Goal: Transaction & Acquisition: Purchase product/service

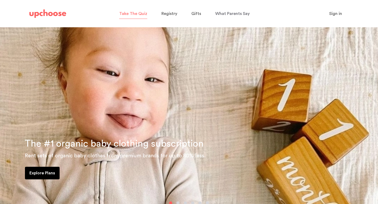
click at [140, 13] on span "Take The Quiz" at bounding box center [133, 14] width 28 height 4
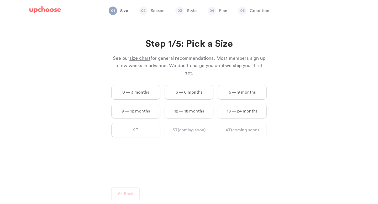
click at [149, 87] on label "0 — 3 months" at bounding box center [135, 92] width 49 height 15
click at [0, 0] on months "0 — 3 months" at bounding box center [0, 0] width 0 height 0
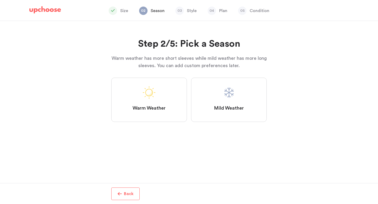
click at [151, 89] on span at bounding box center [149, 92] width 13 height 13
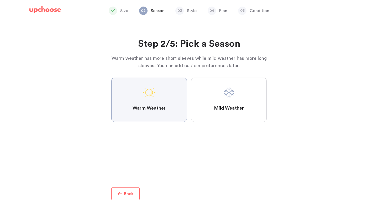
click at [0, 0] on Weather "Warm Weather" at bounding box center [0, 0] width 0 height 0
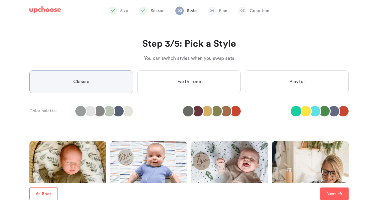
click at [174, 82] on label "Earth Tone" at bounding box center [189, 81] width 104 height 23
click at [0, 0] on Tone "Earth Tone" at bounding box center [0, 0] width 0 height 0
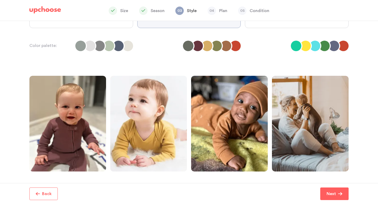
scroll to position [67, 0]
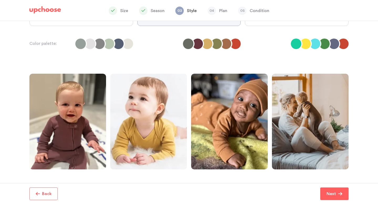
click at [290, 20] on div "Size Season 03 Style 04 Plan 05 Condition" at bounding box center [189, 11] width 332 height 20
click at [290, 24] on label "Playful" at bounding box center [297, 14] width 104 height 23
click at [0, 0] on input "Playful" at bounding box center [0, 0] width 0 height 0
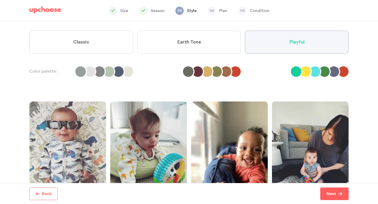
scroll to position [38, 0]
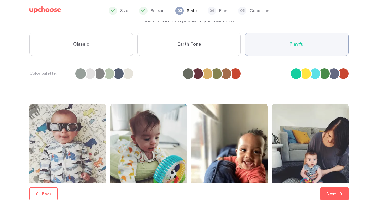
click at [106, 42] on label "Classic" at bounding box center [81, 44] width 104 height 23
click at [0, 0] on input "Classic" at bounding box center [0, 0] width 0 height 0
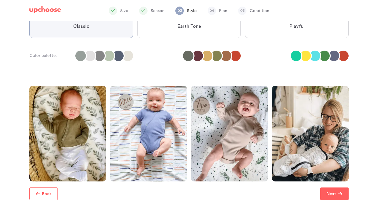
scroll to position [46, 0]
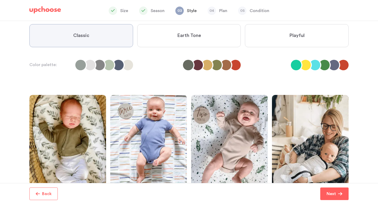
click at [199, 39] on span "Earth Tone" at bounding box center [189, 36] width 24 height 6
click at [0, 0] on Tone "Earth Tone" at bounding box center [0, 0] width 0 height 0
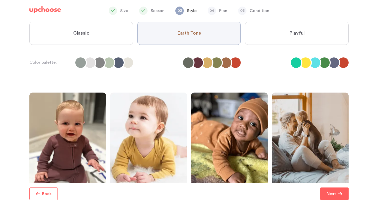
scroll to position [48, 0]
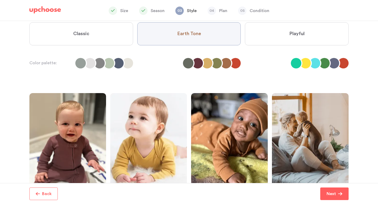
click at [98, 42] on label "Classic" at bounding box center [81, 33] width 104 height 23
click at [0, 0] on input "Classic" at bounding box center [0, 0] width 0 height 0
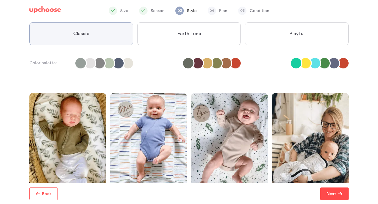
click at [324, 192] on button "Next" at bounding box center [334, 194] width 28 height 13
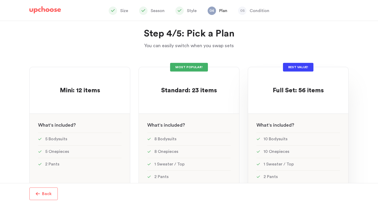
scroll to position [8, 0]
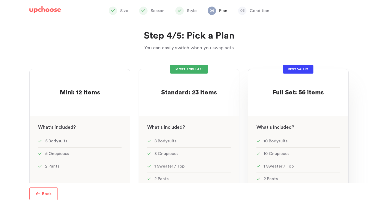
click at [266, 109] on div "BEST VALUE! Full Set: 56 items Full Set: 56 items See w W hat's included ? 10 B…" at bounding box center [298, 180] width 101 height 223
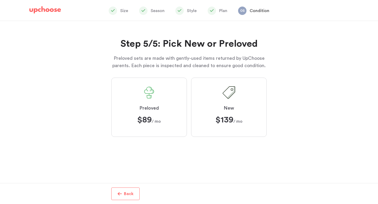
click at [170, 126] on label "Preloved $89 $89 / mo" at bounding box center [149, 107] width 76 height 59
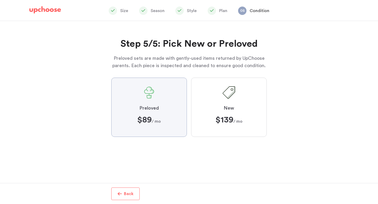
click at [0, 0] on input "Preloved $89 $89 / mo" at bounding box center [0, 0] width 0 height 0
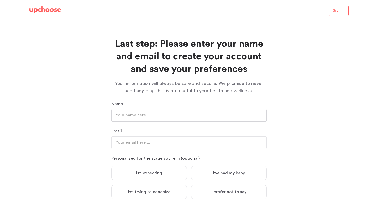
click at [212, 115] on input "text" at bounding box center [188, 115] width 155 height 13
type input "Taylor Justice"
click at [157, 143] on input "email" at bounding box center [188, 142] width 155 height 13
type input "taylor.c.dawson@icloud.com"
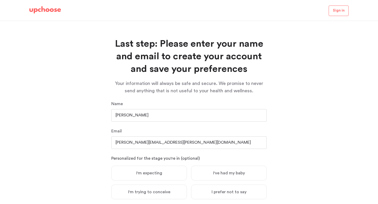
click at [89, 176] on div "Last step: Please enter your name and email to create your account and save you…" at bounding box center [189, 112] width 378 height 183
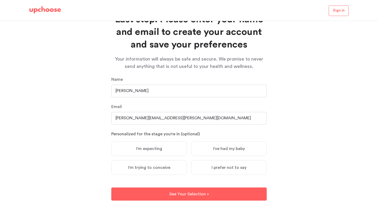
scroll to position [25, 0]
click at [146, 155] on label "I'm expecting" at bounding box center [149, 148] width 76 height 15
click at [0, 0] on input "I'm expecting" at bounding box center [0, 0] width 0 height 0
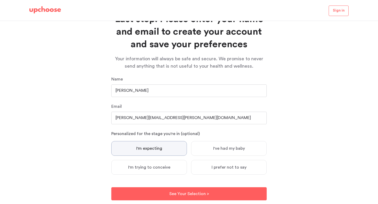
click at [148, 149] on span "I'm expecting" at bounding box center [149, 148] width 26 height 5
click at [0, 0] on input "I'm expecting" at bounding box center [0, 0] width 0 height 0
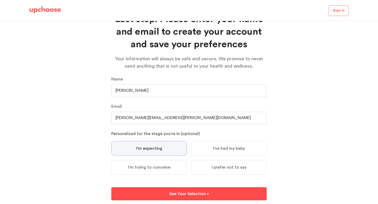
click at [169, 196] on button "See Your Selection > See Your Selection >" at bounding box center [188, 193] width 155 height 13
